Goal: Task Accomplishment & Management: Manage account settings

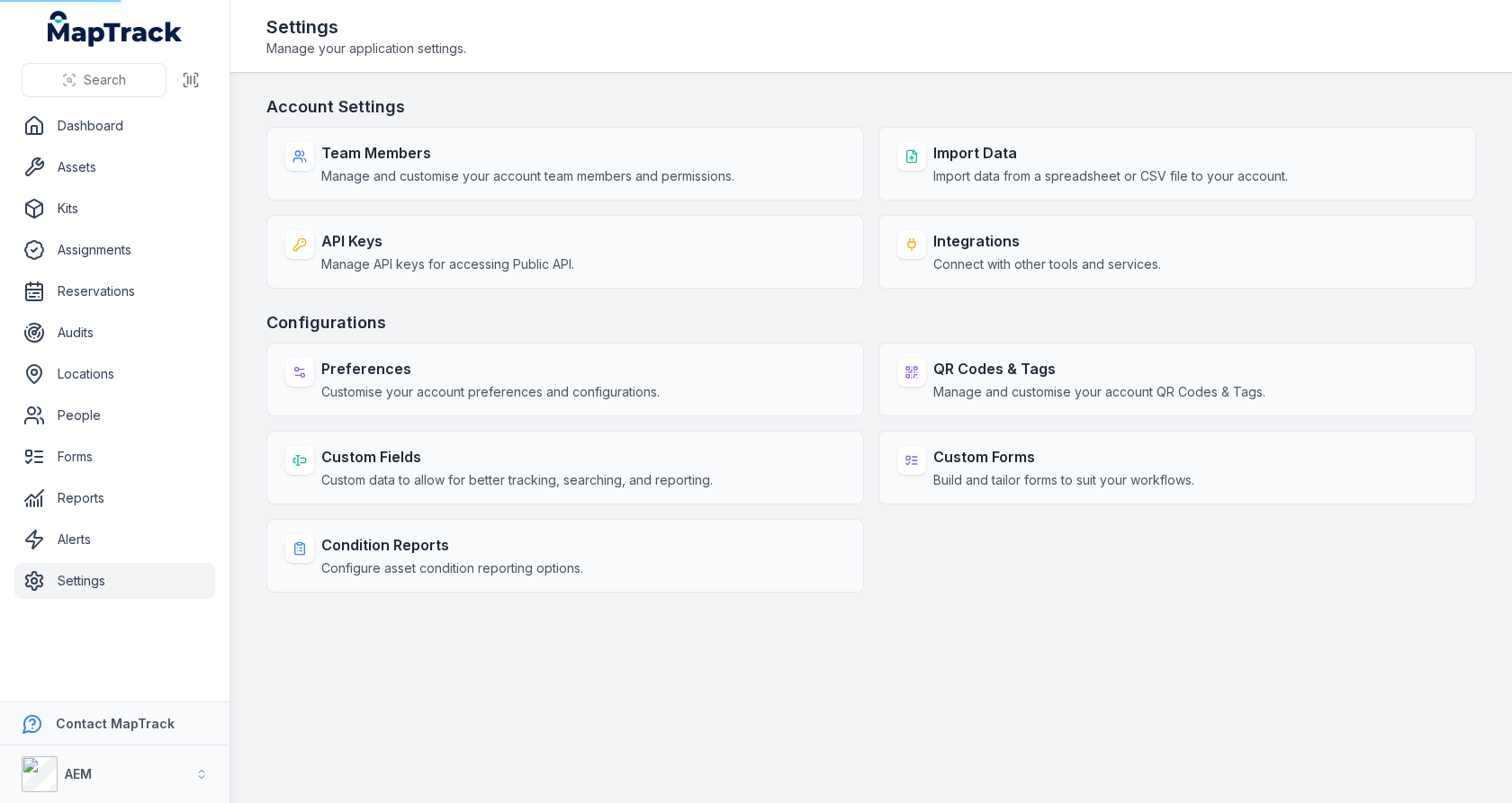
click at [657, 95] on h3 "Account Settings" at bounding box center [871, 107] width 1210 height 25
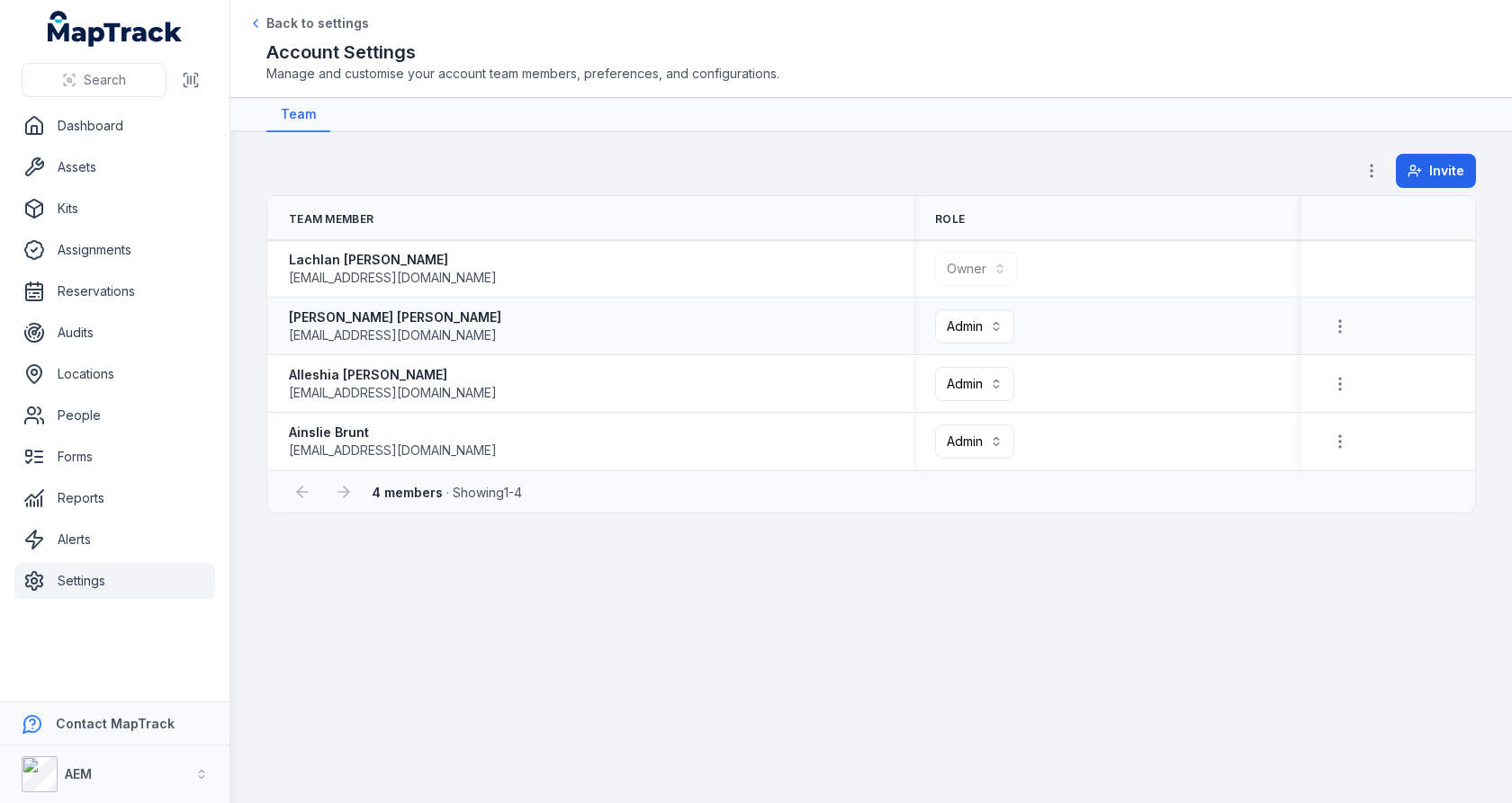
click at [517, 333] on div "[PERSON_NAME] [EMAIL_ADDRESS][DOMAIN_NAME]" at bounding box center [591, 326] width 603 height 36
click at [447, 338] on span "[EMAIL_ADDRESS][DOMAIN_NAME]" at bounding box center [393, 335] width 208 height 18
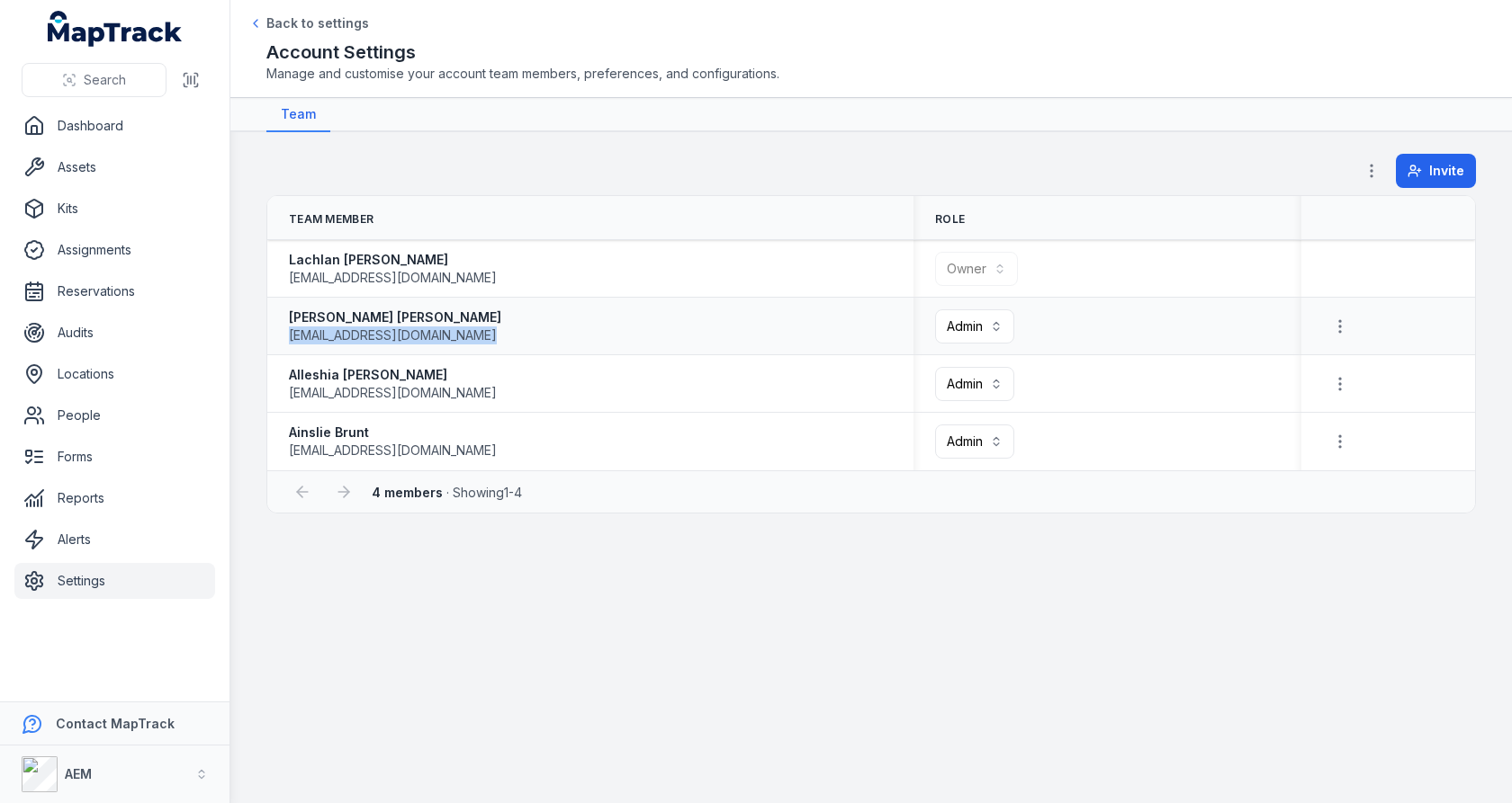
click at [447, 338] on span "[EMAIL_ADDRESS][DOMAIN_NAME]" at bounding box center [393, 335] width 208 height 18
click at [409, 334] on span "[EMAIL_ADDRESS][DOMAIN_NAME]" at bounding box center [393, 335] width 208 height 18
click at [518, 212] on th "Team Member" at bounding box center [591, 218] width 647 height 44
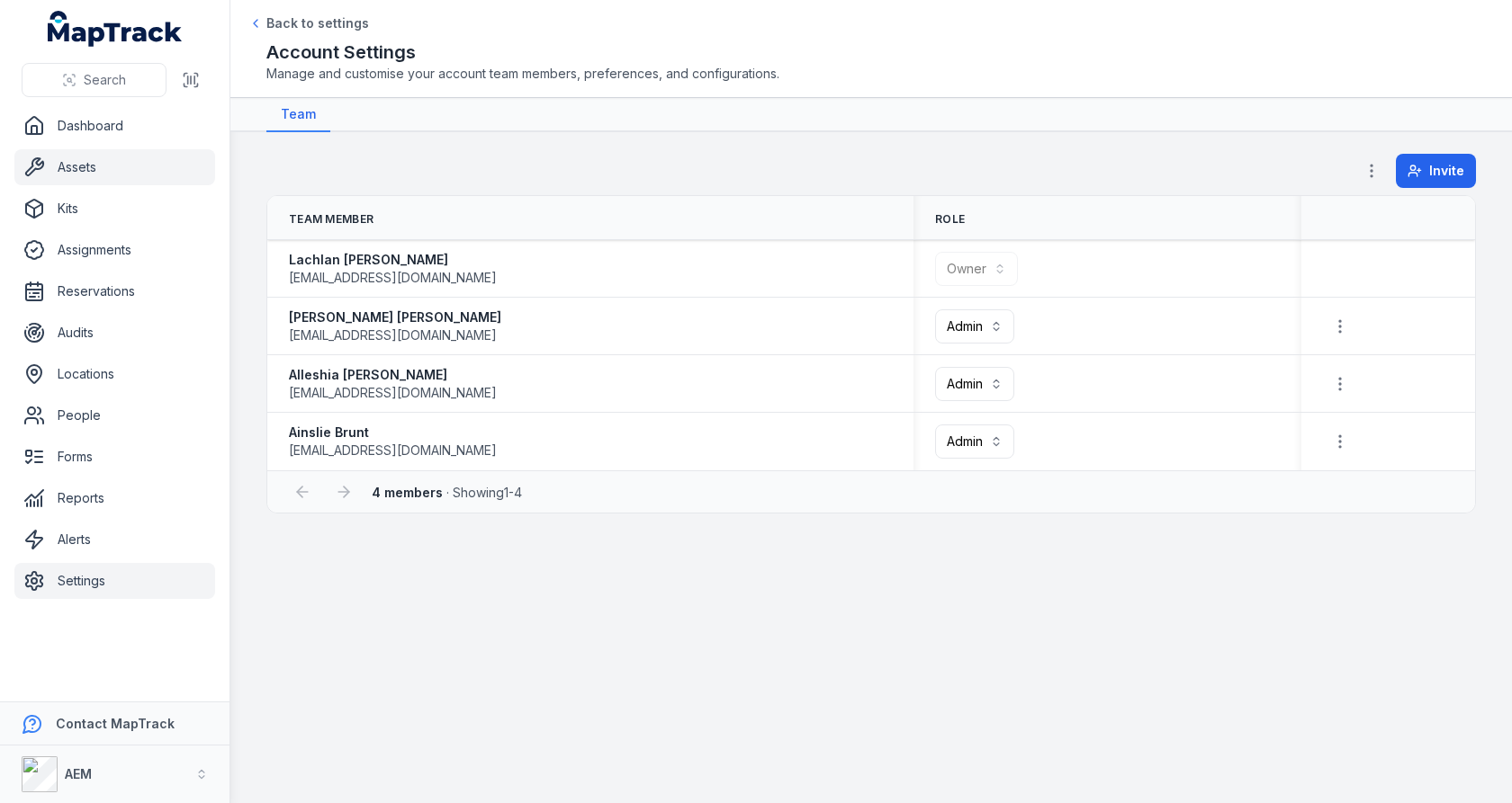
click at [137, 178] on link "Assets" at bounding box center [114, 168] width 201 height 36
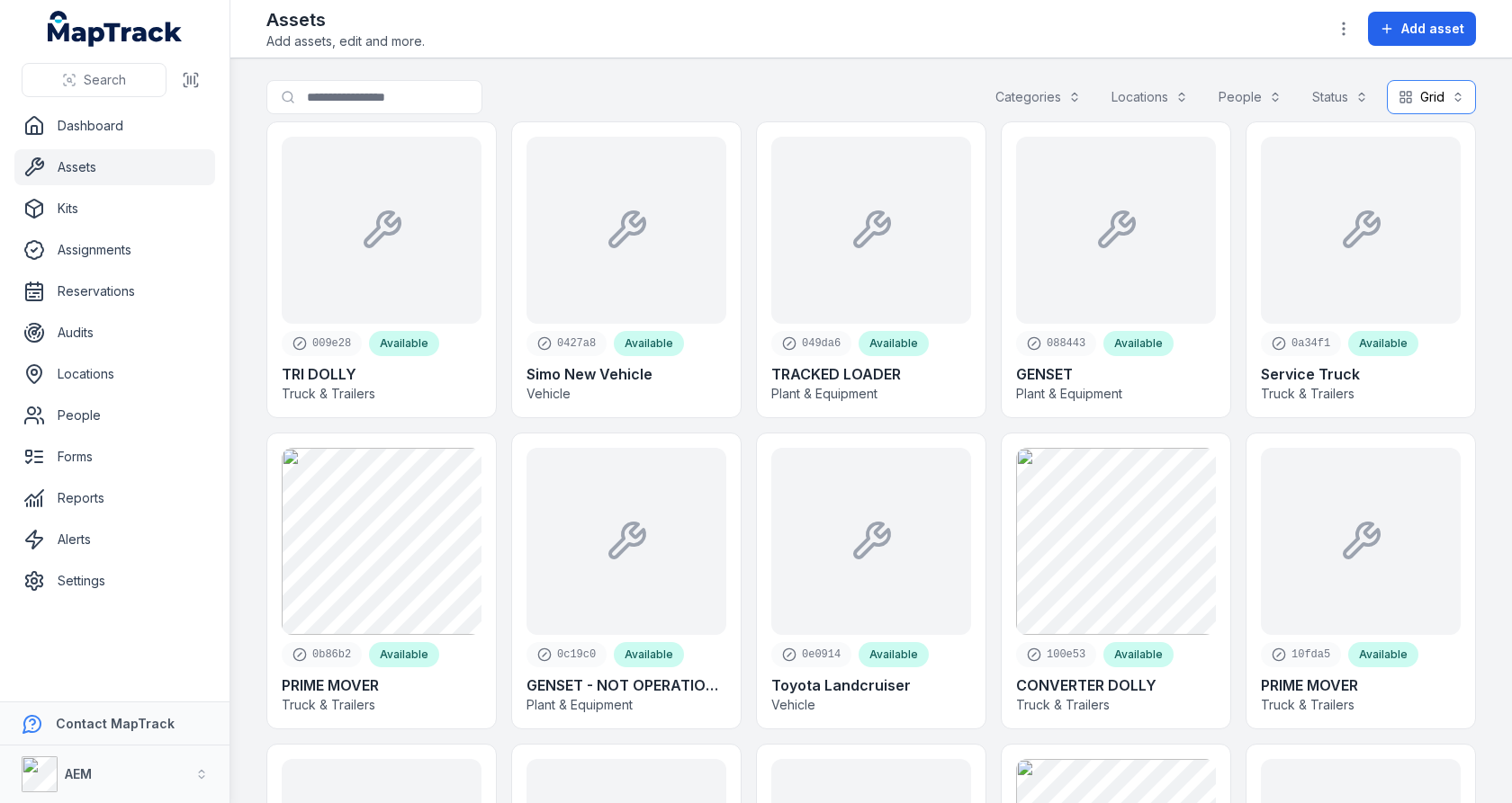
click at [1414, 85] on button "Grid ****" at bounding box center [1431, 97] width 89 height 34
click at [1391, 136] on icon at bounding box center [1391, 141] width 0 height 11
